Goal: Navigation & Orientation: Find specific page/section

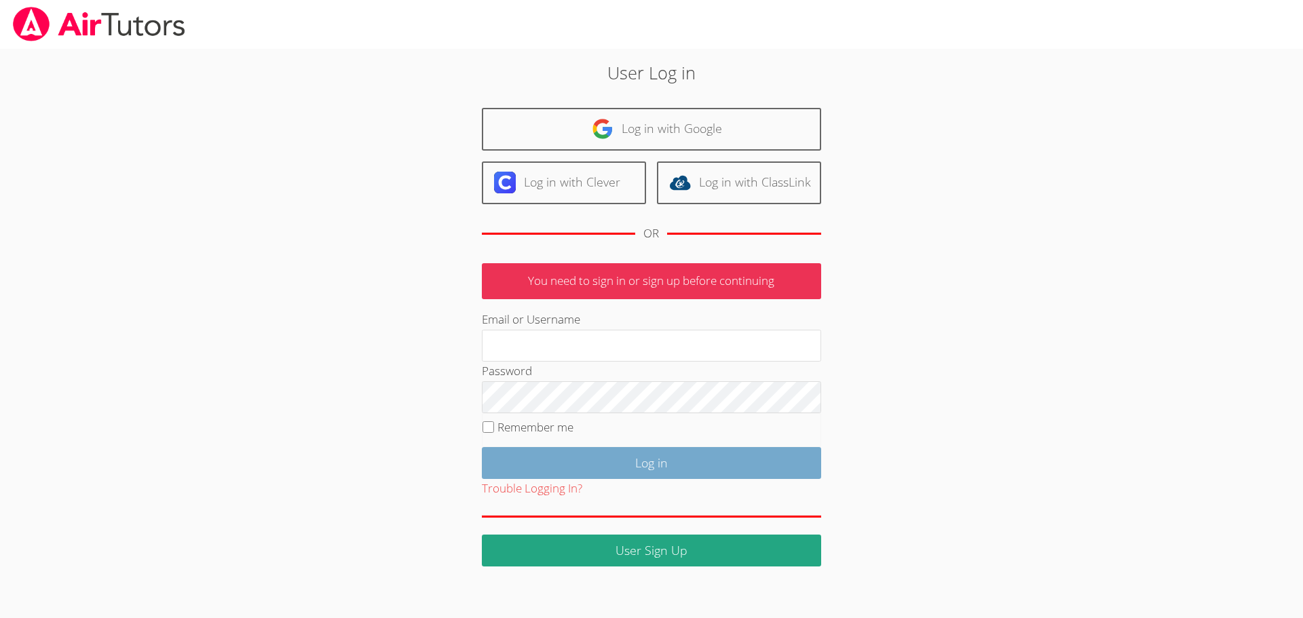
type input "[EMAIL_ADDRESS][DOMAIN_NAME]"
click at [628, 464] on input "Log in" at bounding box center [651, 463] width 339 height 32
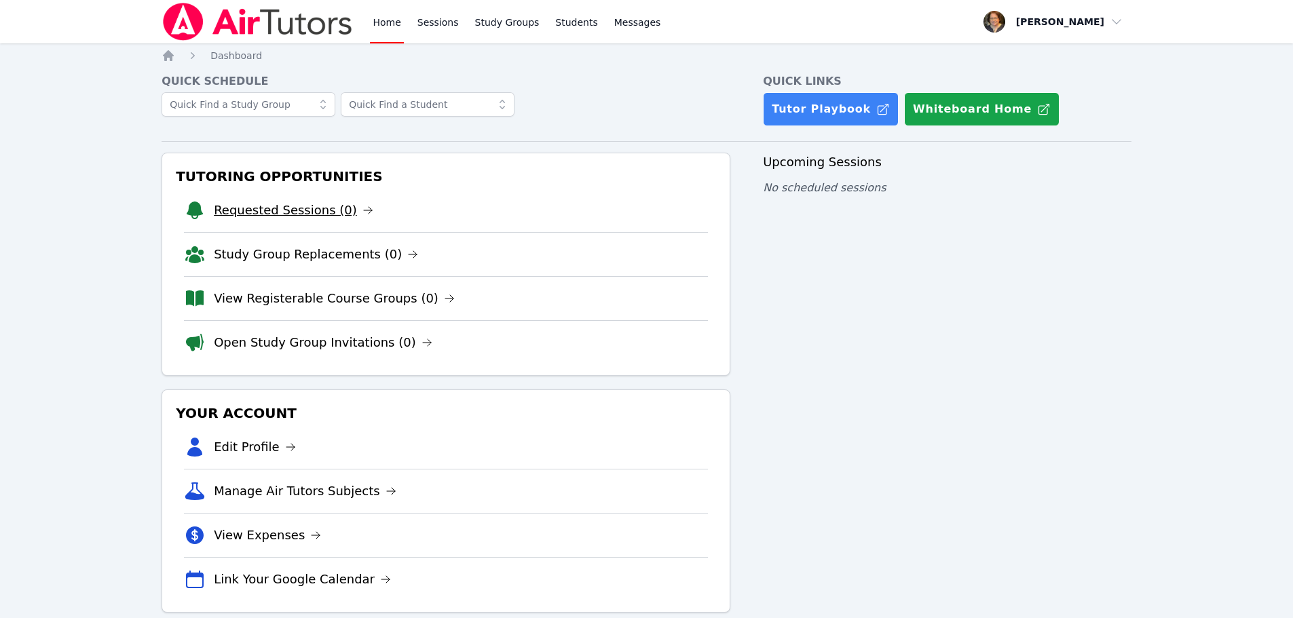
click at [248, 206] on link "Requested Sessions (0)" at bounding box center [294, 210] width 160 height 19
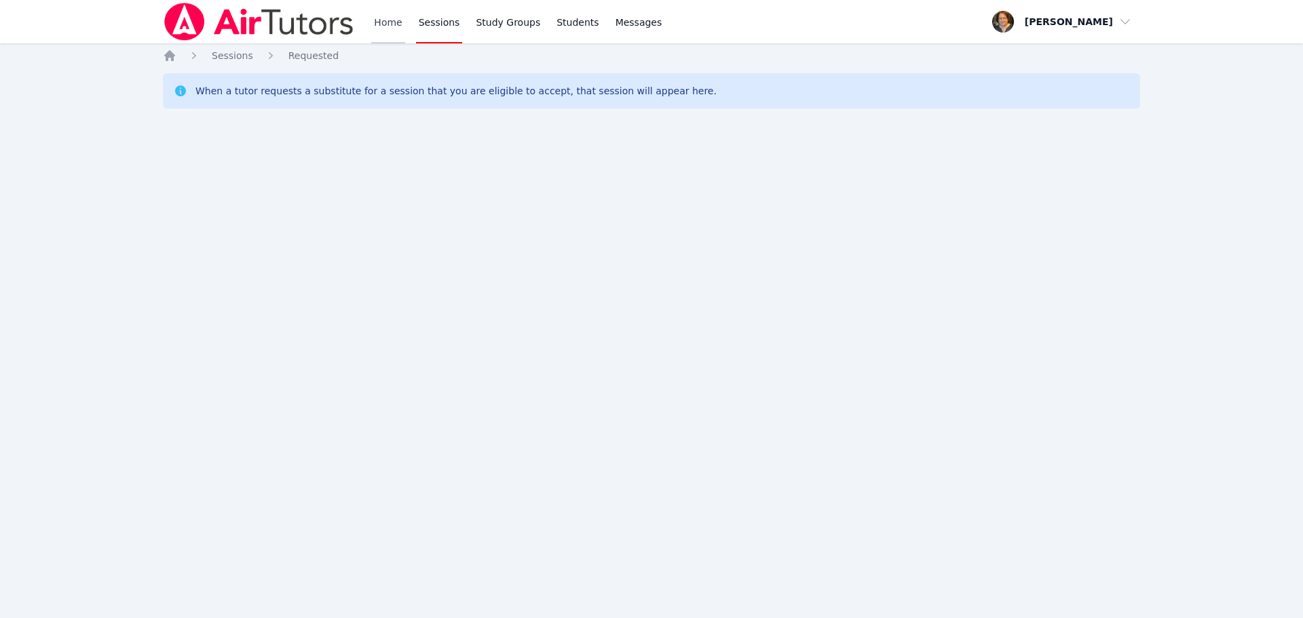
click at [387, 21] on link "Home" at bounding box center [387, 21] width 33 height 43
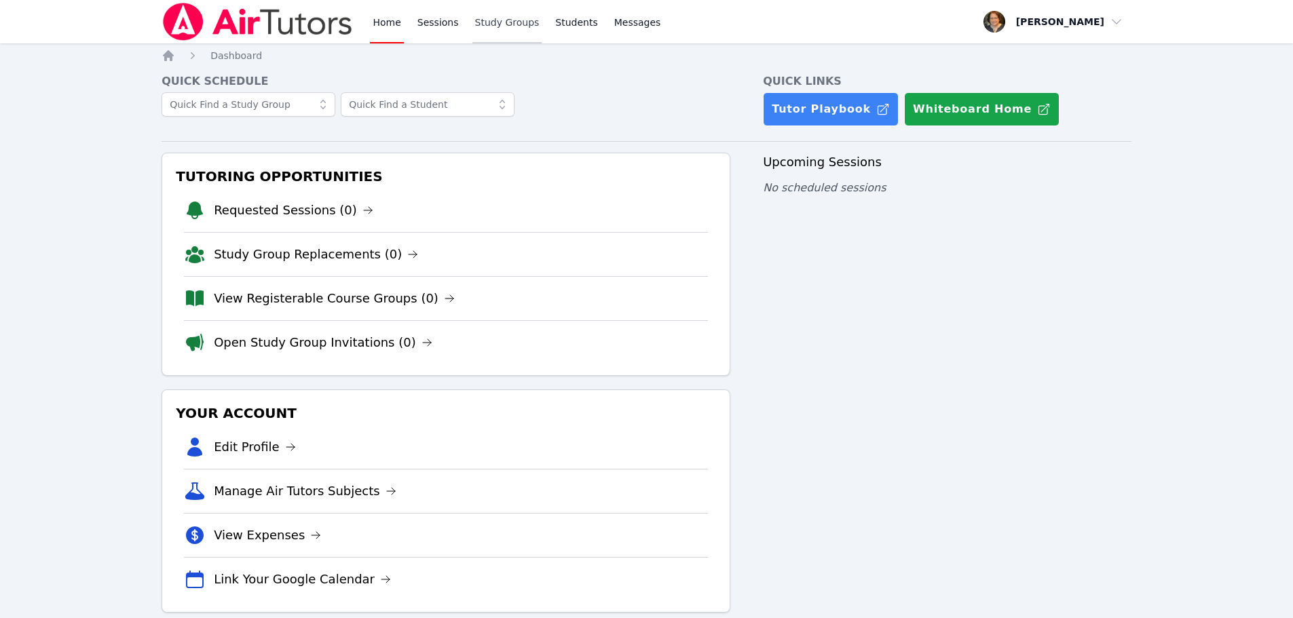
click at [484, 20] on link "Study Groups" at bounding box center [507, 21] width 70 height 43
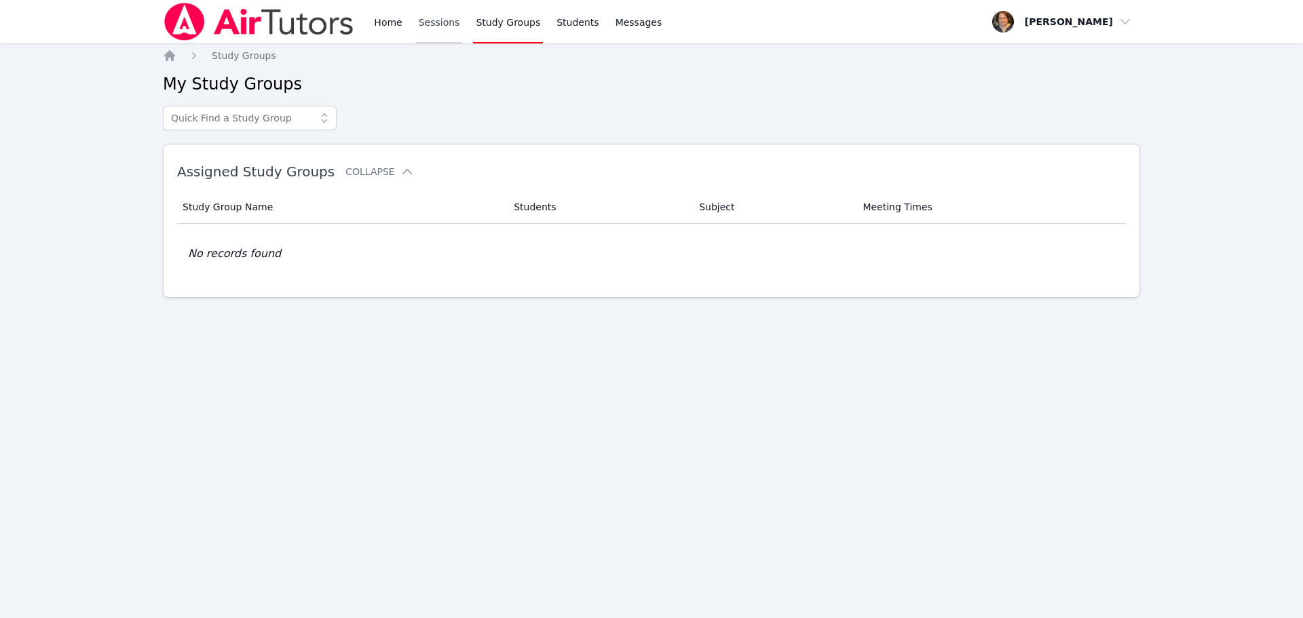
click at [439, 20] on link "Sessions" at bounding box center [439, 21] width 47 height 43
